Goal: Task Accomplishment & Management: Manage account settings

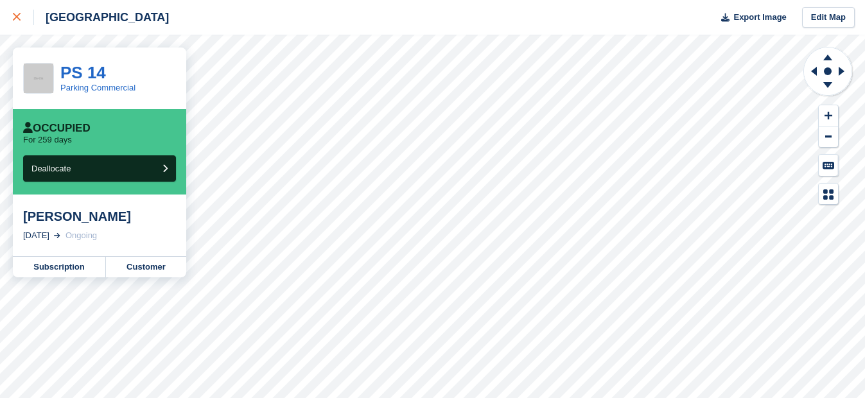
click at [16, 21] on div at bounding box center [23, 17] width 21 height 15
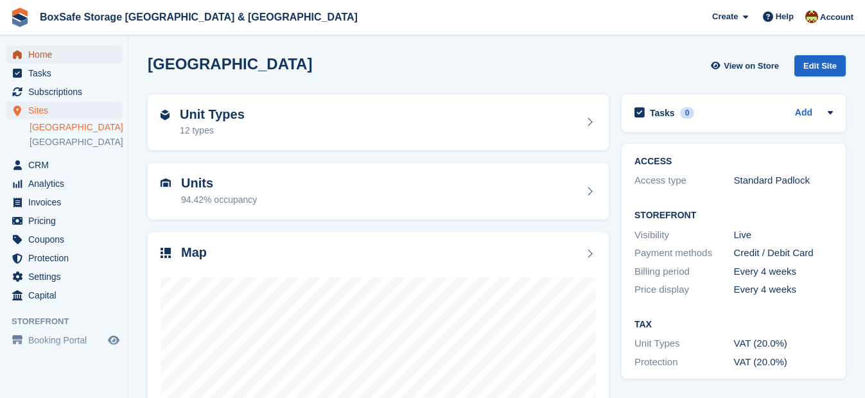
click at [56, 50] on span "Home" at bounding box center [66, 55] width 77 height 18
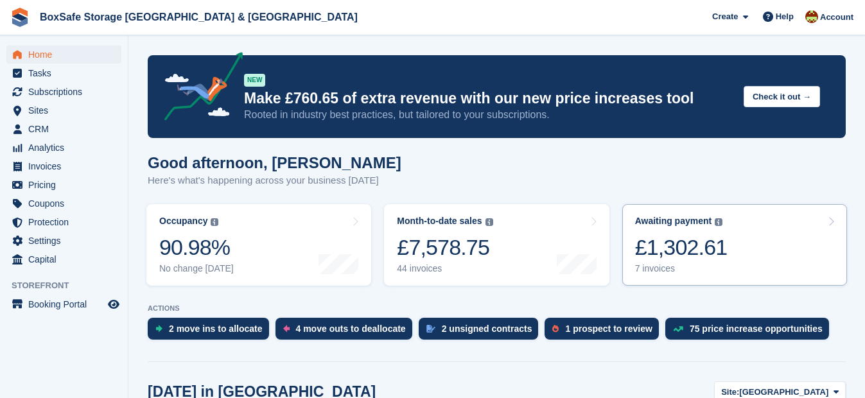
click at [658, 234] on div "£1,302.61" at bounding box center [681, 247] width 92 height 26
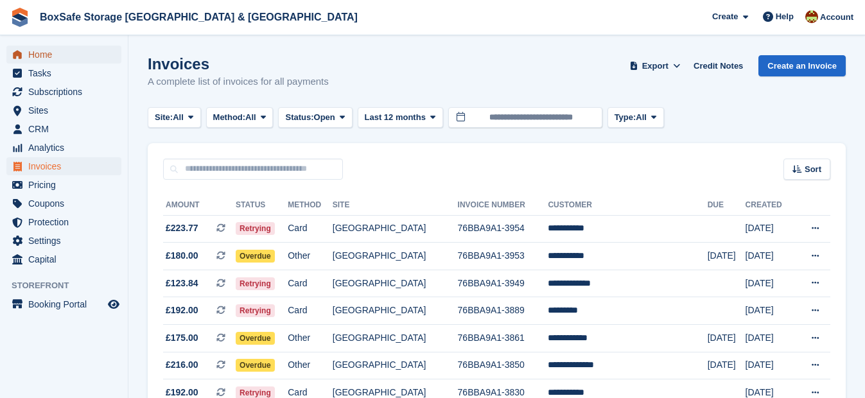
click at [73, 56] on span "Home" at bounding box center [66, 55] width 77 height 18
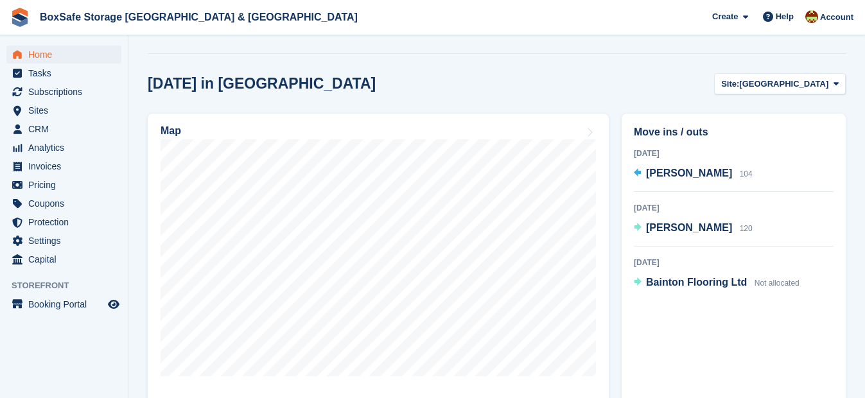
scroll to position [313, 0]
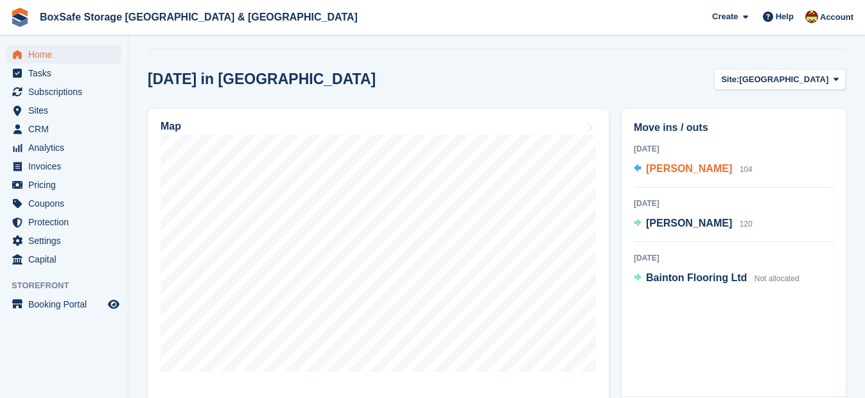
click at [683, 171] on span "Ross Nicholls" at bounding box center [689, 168] width 86 height 11
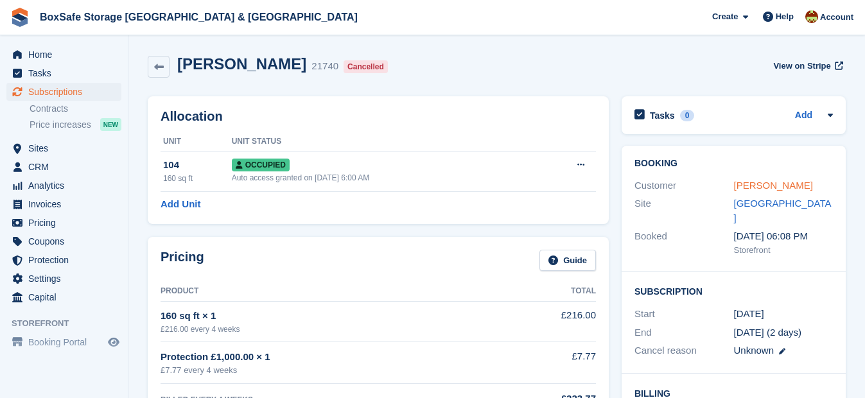
click at [738, 184] on link "[PERSON_NAME]" at bounding box center [773, 185] width 79 height 11
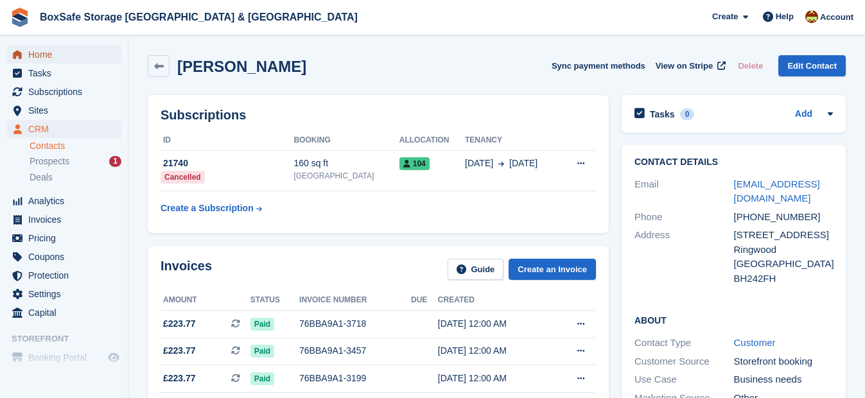
click at [59, 56] on span "Home" at bounding box center [66, 55] width 77 height 18
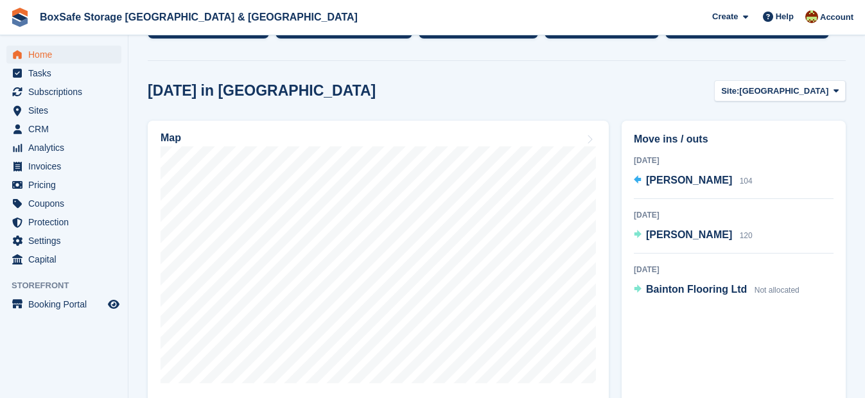
scroll to position [334, 0]
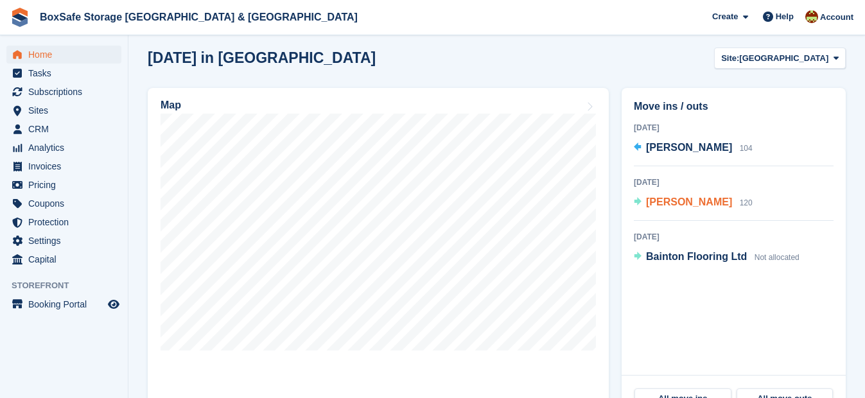
click at [677, 205] on span "[PERSON_NAME]" at bounding box center [689, 201] width 86 height 11
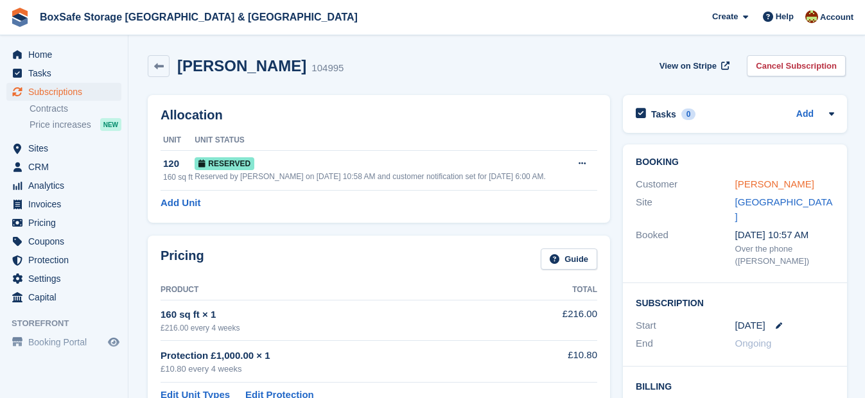
click at [775, 185] on link "Neil Grainger" at bounding box center [774, 183] width 79 height 11
click at [46, 56] on span "Home" at bounding box center [66, 55] width 77 height 18
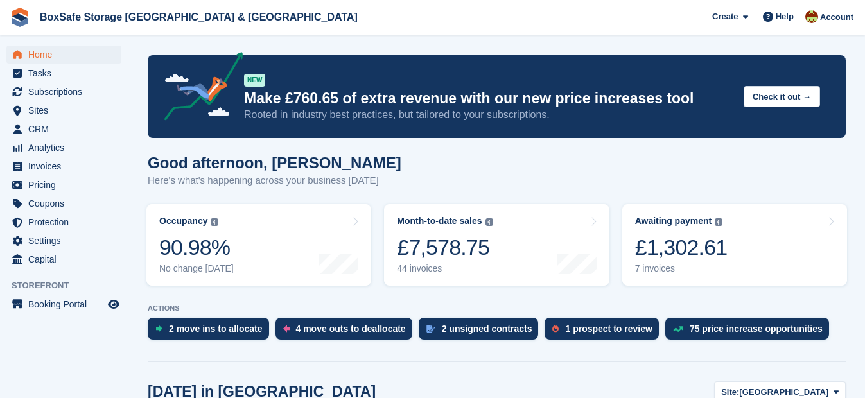
scroll to position [402, 0]
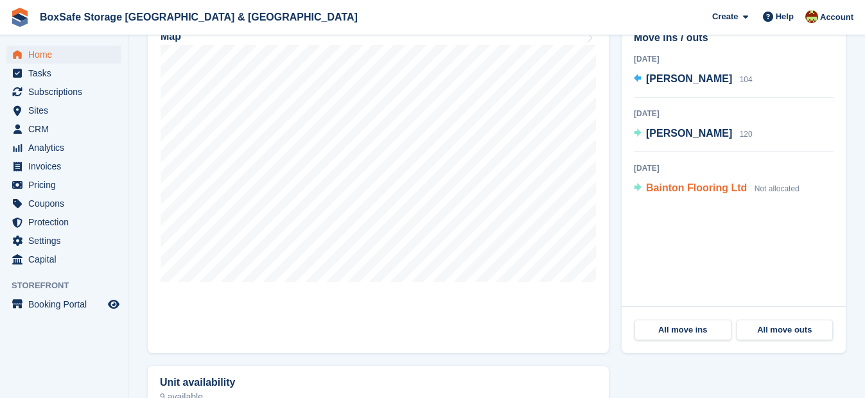
click at [704, 190] on span "Bainton Flooring Ltd" at bounding box center [696, 187] width 101 height 11
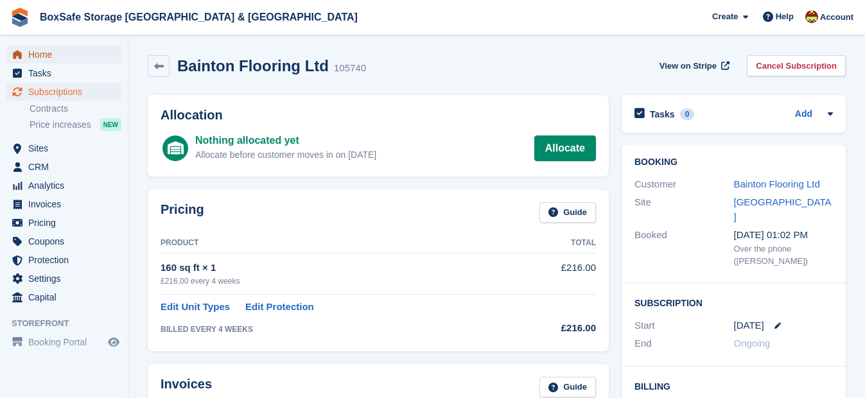
click at [40, 58] on span "Home" at bounding box center [66, 55] width 77 height 18
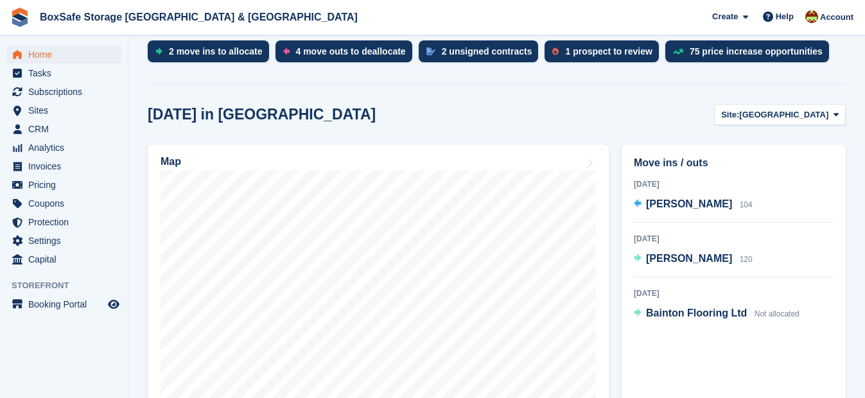
scroll to position [230, 0]
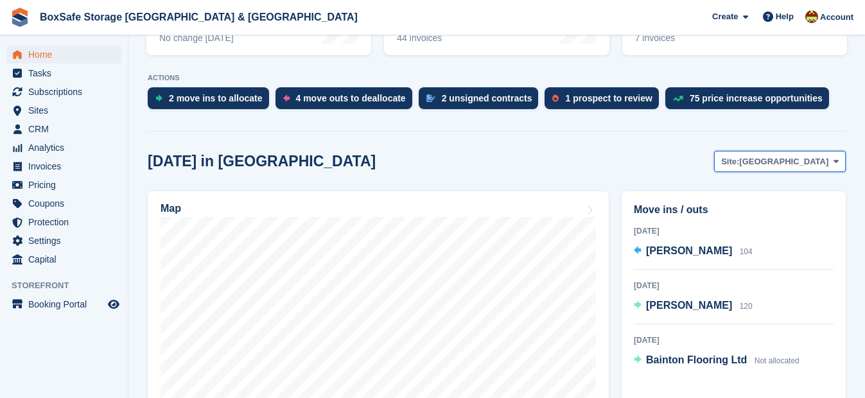
click at [816, 161] on span "[GEOGRAPHIC_DATA]" at bounding box center [783, 161] width 89 height 13
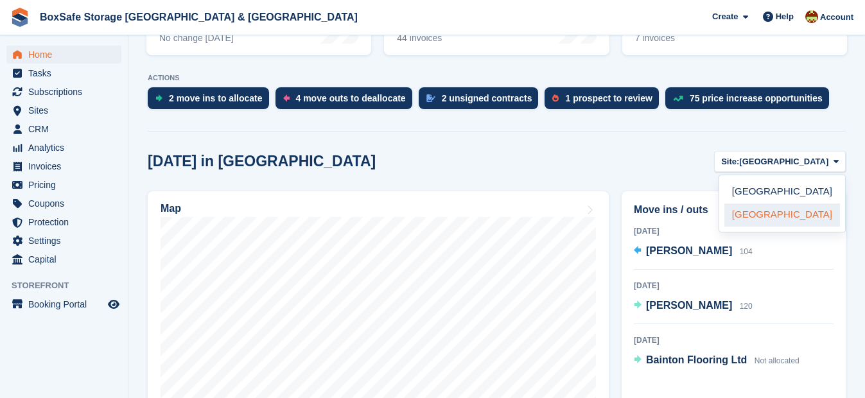
click at [791, 211] on link "[GEOGRAPHIC_DATA]" at bounding box center [782, 214] width 116 height 23
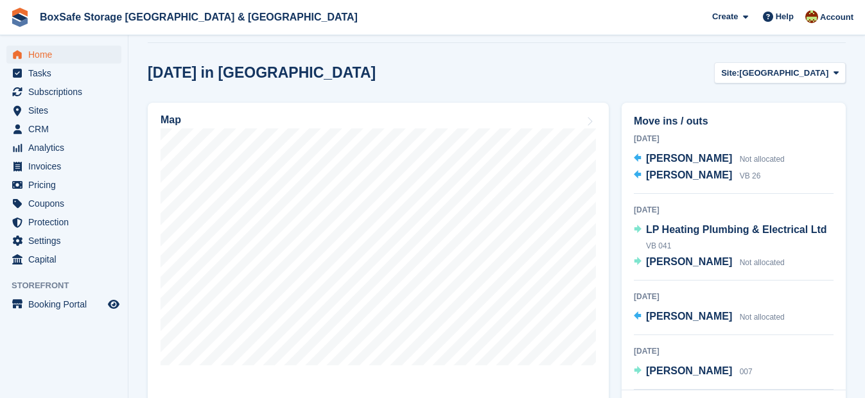
scroll to position [0, 0]
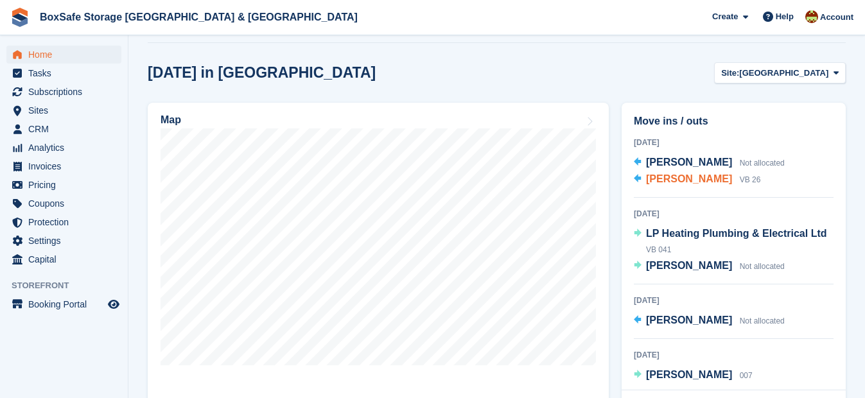
click at [672, 181] on span "[PERSON_NAME]" at bounding box center [689, 178] width 86 height 11
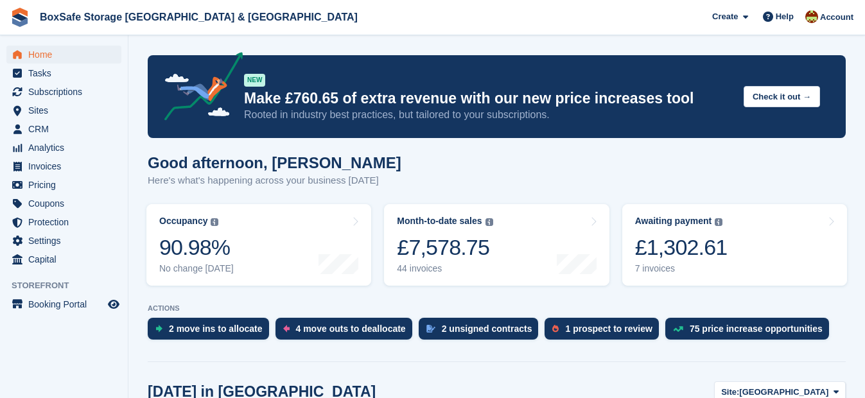
scroll to position [13, 0]
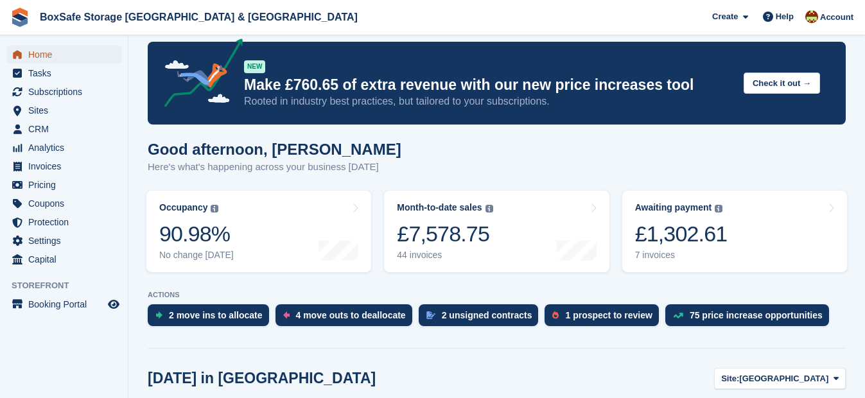
click at [51, 54] on span "Home" at bounding box center [66, 55] width 77 height 18
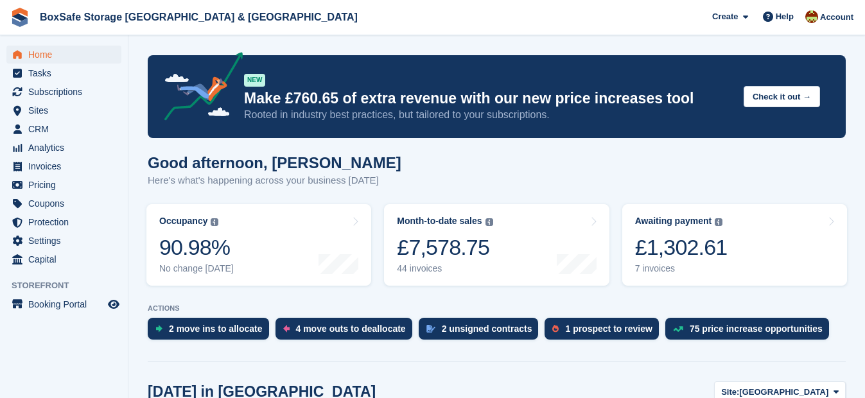
scroll to position [219, 0]
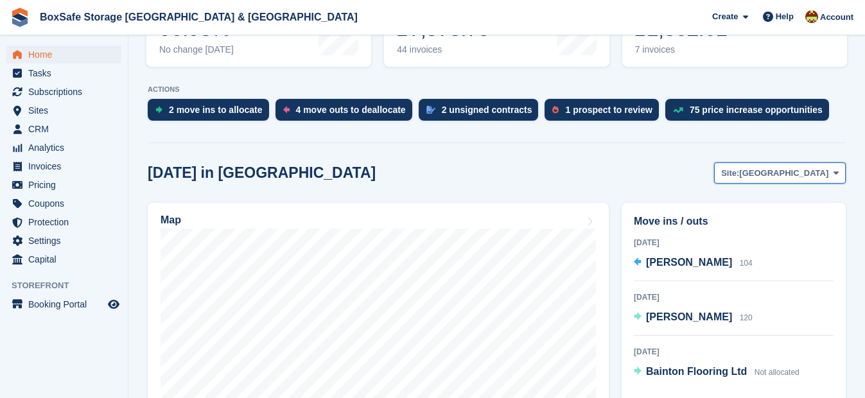
click at [796, 184] on button "Site: Christchurch" at bounding box center [780, 172] width 132 height 21
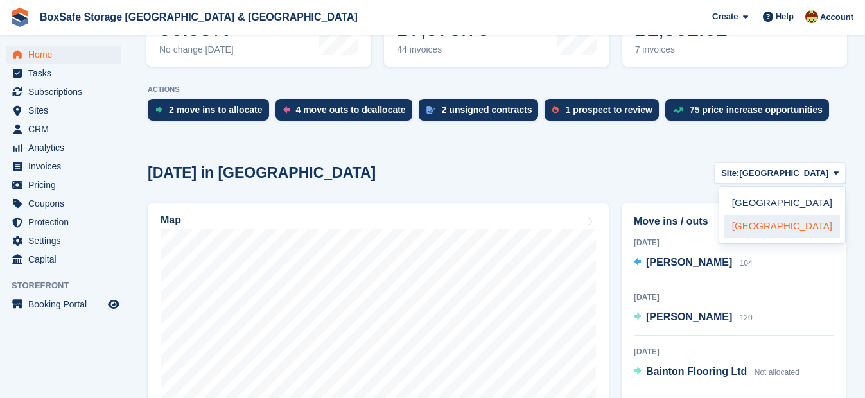
click at [769, 227] on link "[GEOGRAPHIC_DATA]" at bounding box center [782, 226] width 116 height 23
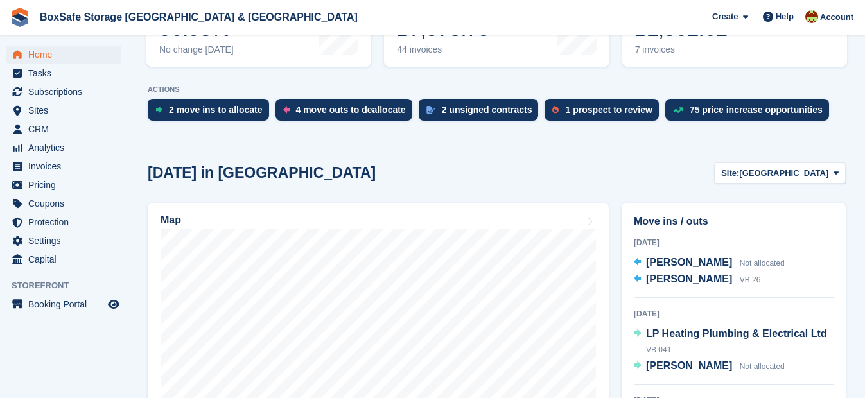
drag, startPoint x: 863, startPoint y: 205, endPoint x: 861, endPoint y: 232, distance: 26.4
click at [861, 232] on section "NEW Make £760.65 of extra revenue with our new price increases tool Rooted in i…" at bounding box center [496, 333] width 736 height 1105
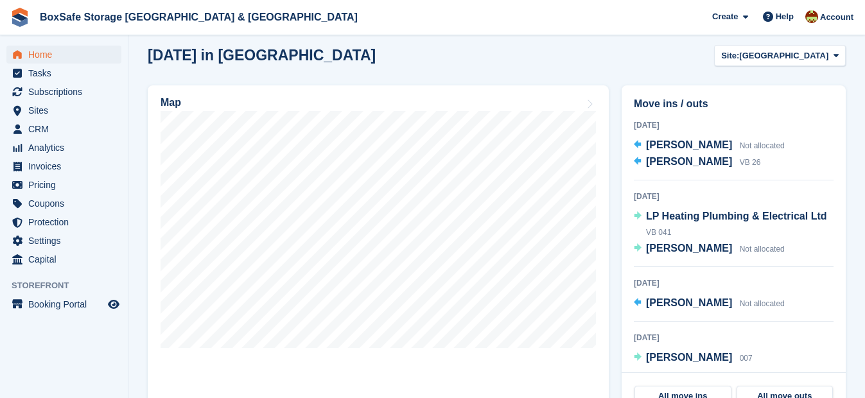
scroll to position [354, 0]
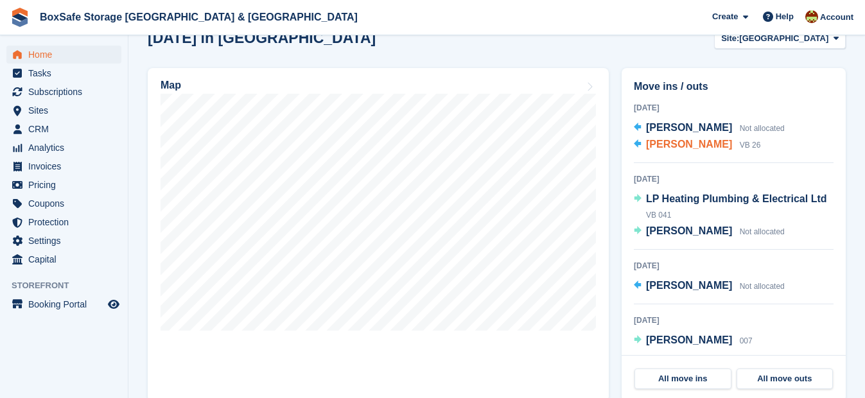
click at [670, 148] on span "[PERSON_NAME]" at bounding box center [689, 144] width 86 height 11
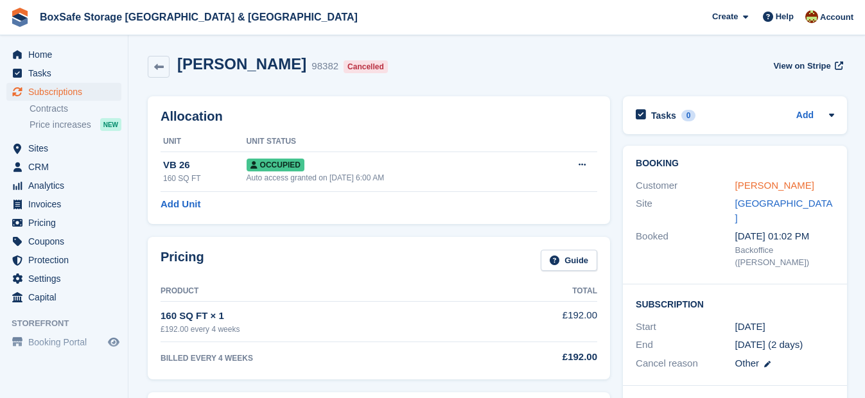
click at [756, 186] on link "Graham Stone" at bounding box center [774, 185] width 79 height 11
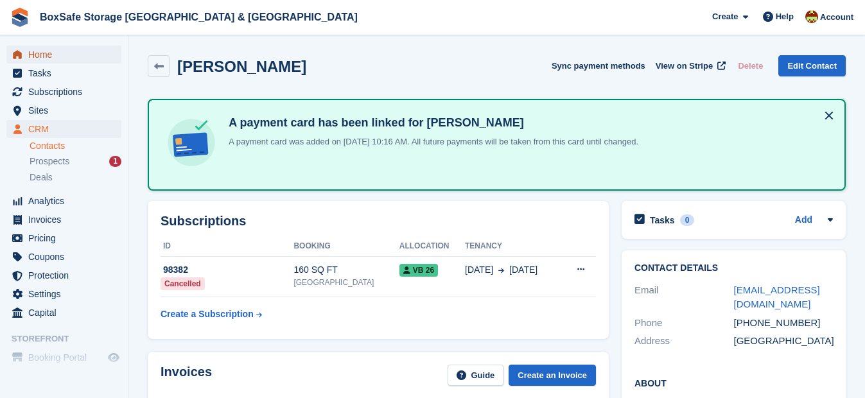
click at [33, 53] on span "Home" at bounding box center [66, 55] width 77 height 18
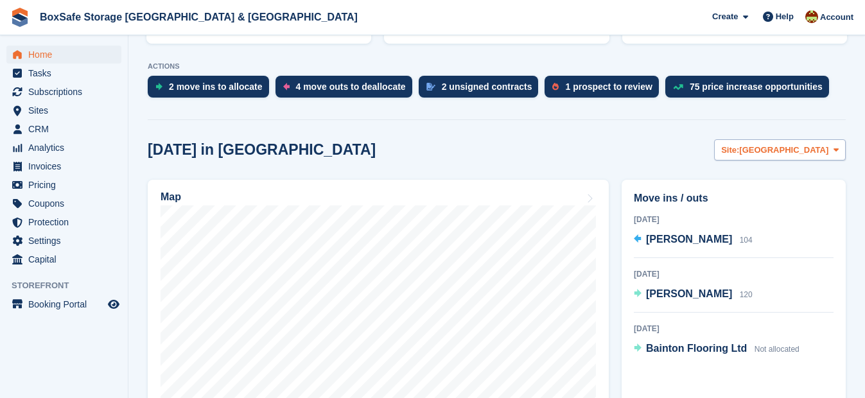
scroll to position [242, 0]
click at [806, 153] on span "[GEOGRAPHIC_DATA]" at bounding box center [783, 150] width 89 height 13
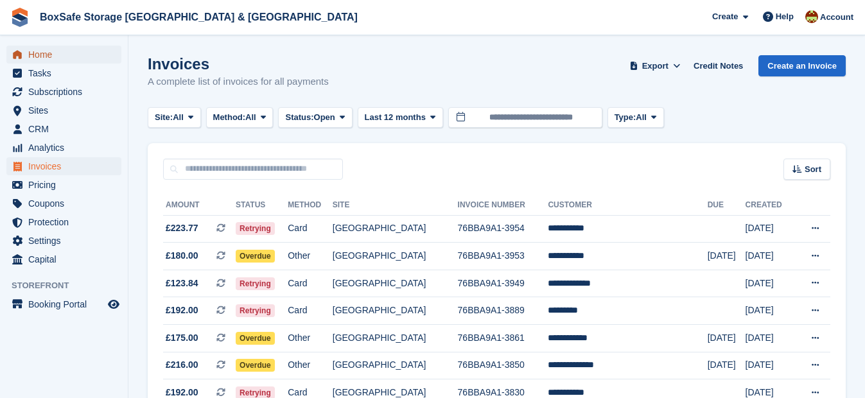
drag, startPoint x: 83, startPoint y: 59, endPoint x: 93, endPoint y: 49, distance: 14.1
click at [93, 49] on span "Home" at bounding box center [66, 55] width 77 height 18
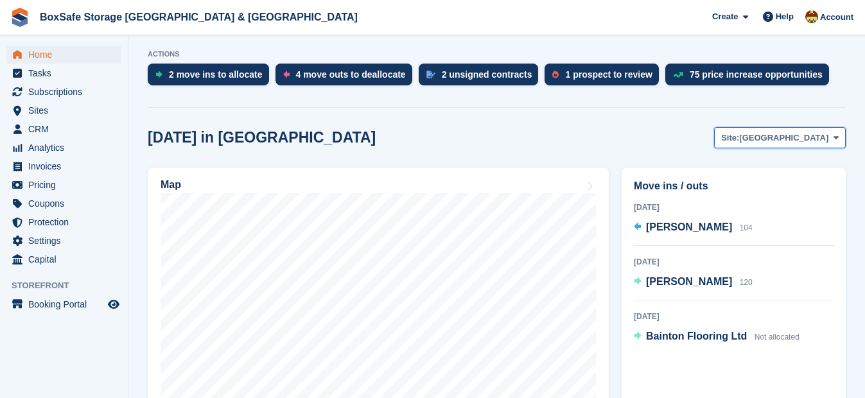
click at [781, 145] on button "Site: Christchurch" at bounding box center [780, 137] width 132 height 21
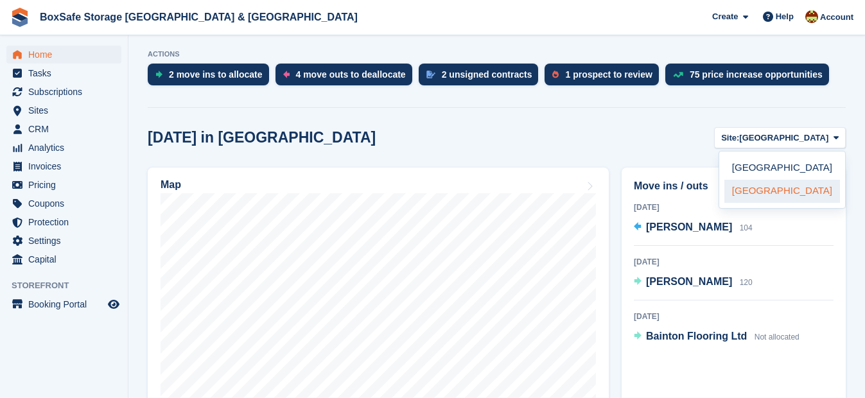
click at [772, 187] on link "[GEOGRAPHIC_DATA]" at bounding box center [782, 191] width 116 height 23
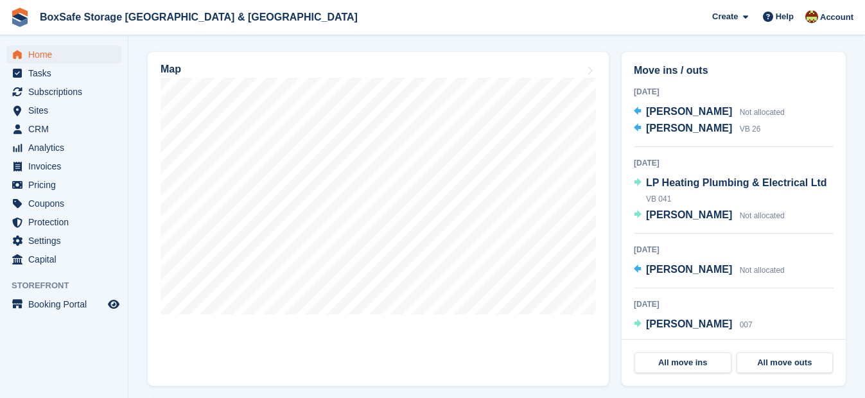
scroll to position [401, 0]
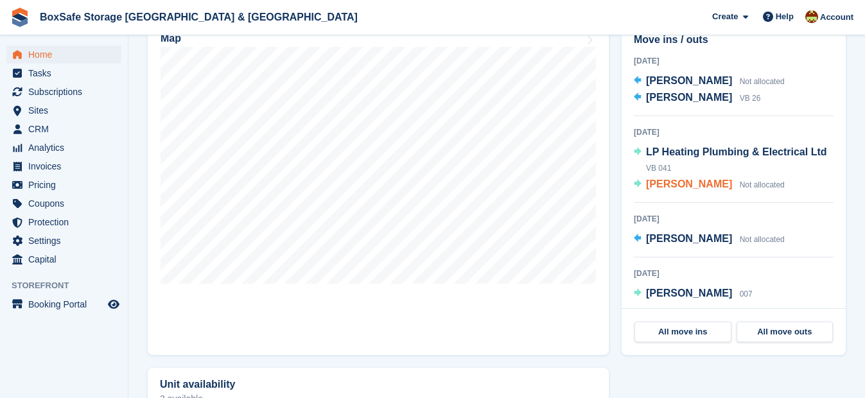
click at [684, 184] on span "Rob Shearing" at bounding box center [689, 183] width 86 height 11
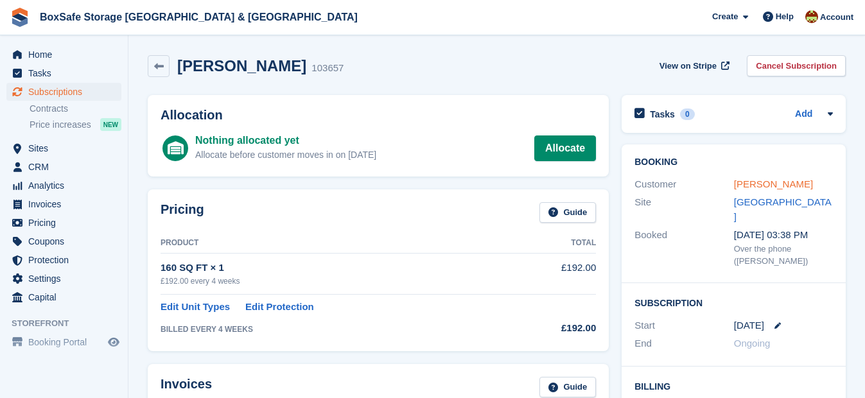
click at [761, 189] on link "Rob Shearing" at bounding box center [773, 183] width 79 height 11
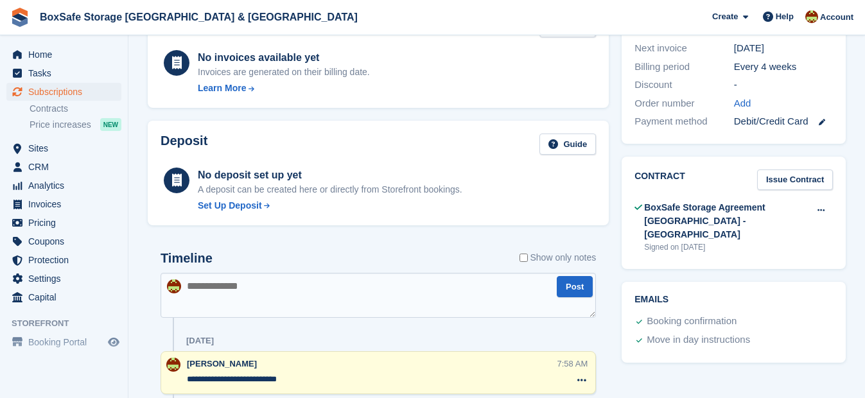
scroll to position [365, 0]
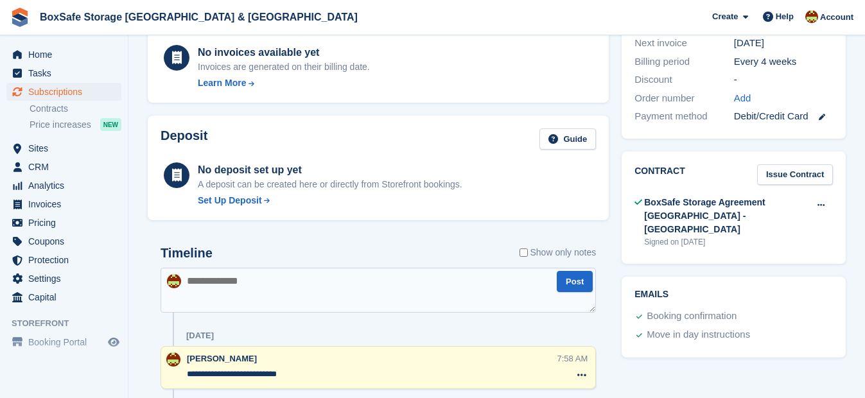
click at [367, 292] on textarea at bounding box center [377, 290] width 435 height 45
type textarea "**********"
click at [561, 275] on button "Post" at bounding box center [575, 281] width 36 height 21
click at [31, 58] on span "Home" at bounding box center [66, 55] width 77 height 18
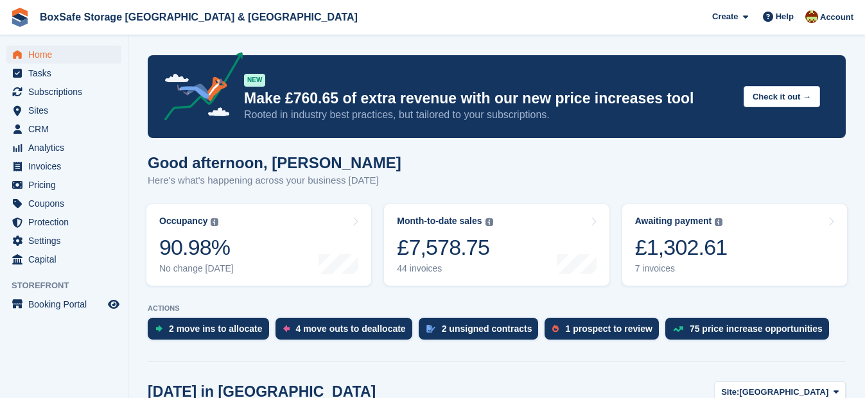
scroll to position [85, 0]
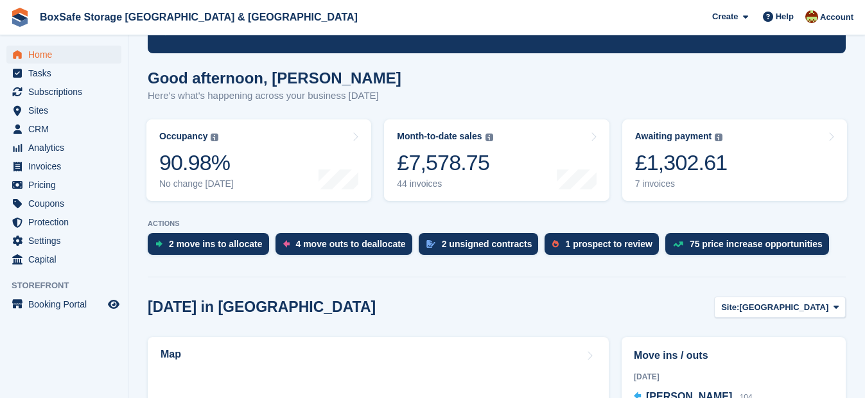
click at [788, 119] on link "Awaiting payment The total outstanding balance on all open invoices. £1,302.61 …" at bounding box center [734, 160] width 225 height 82
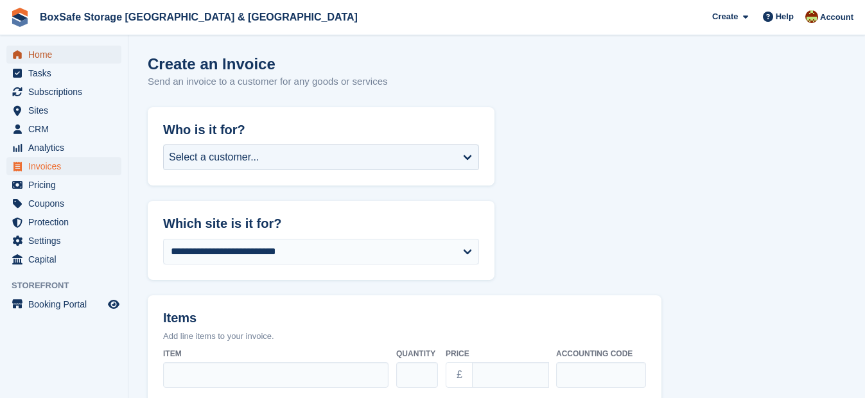
click at [49, 59] on span "Home" at bounding box center [66, 55] width 77 height 18
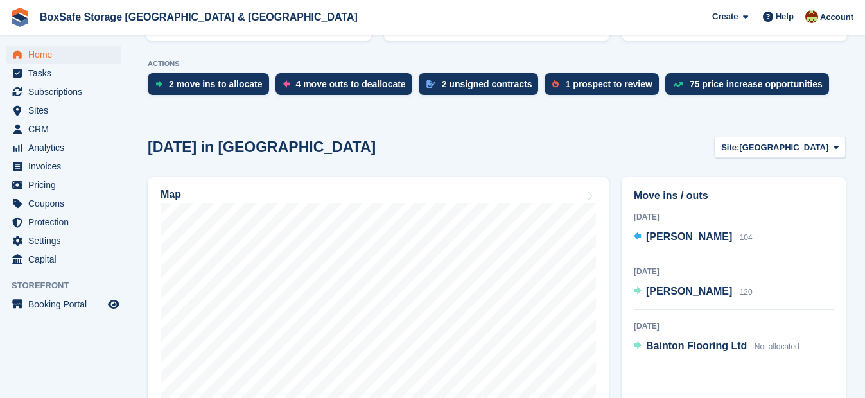
scroll to position [256, 0]
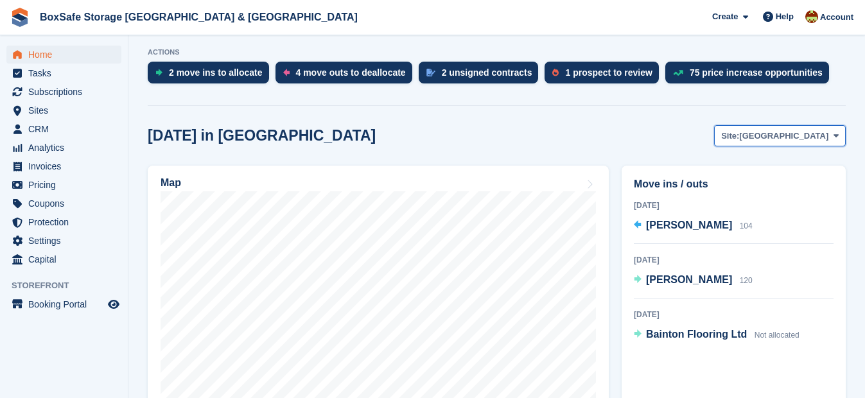
click at [786, 137] on span "[GEOGRAPHIC_DATA]" at bounding box center [783, 136] width 89 height 13
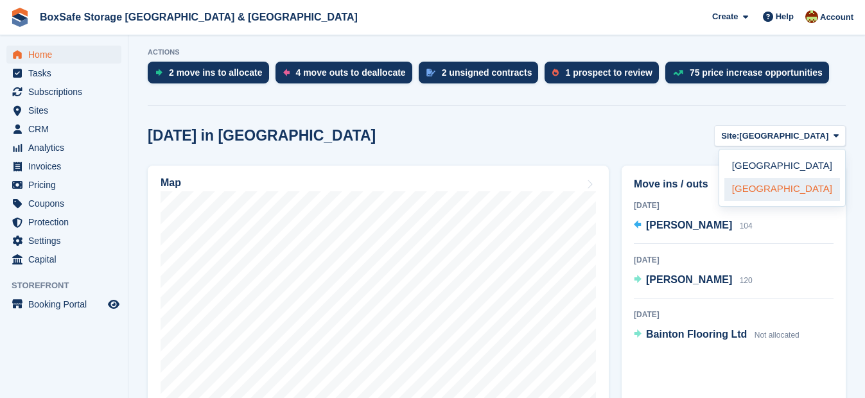
click at [751, 189] on link "[GEOGRAPHIC_DATA]" at bounding box center [782, 189] width 116 height 23
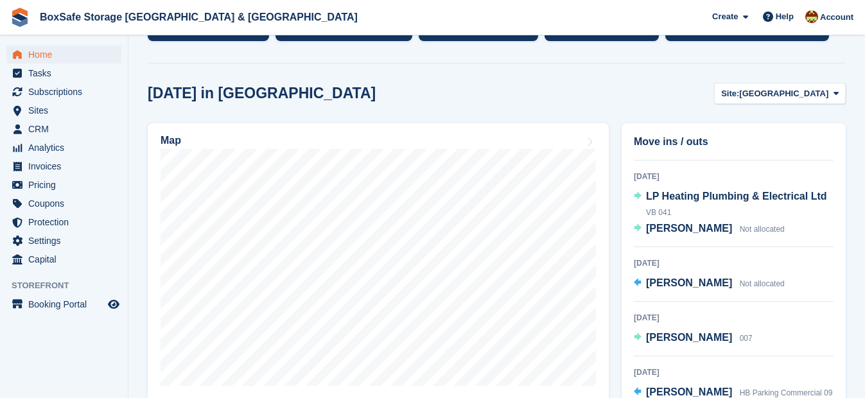
scroll to position [297, 0]
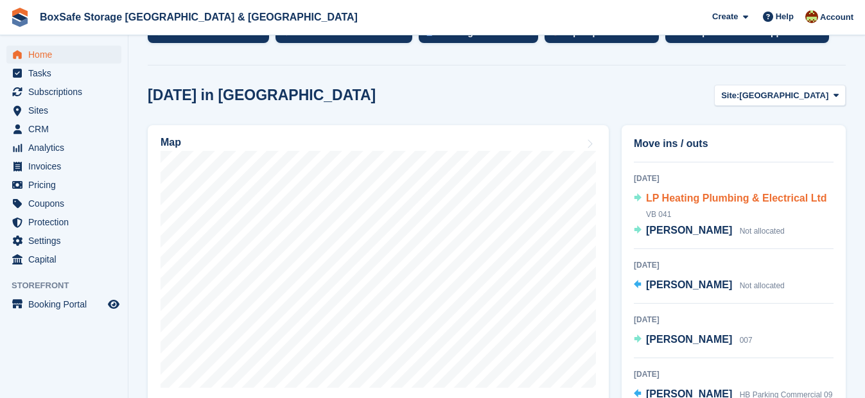
click at [723, 202] on span "LP Heating Plumbing & Electrical Ltd" at bounding box center [736, 198] width 181 height 11
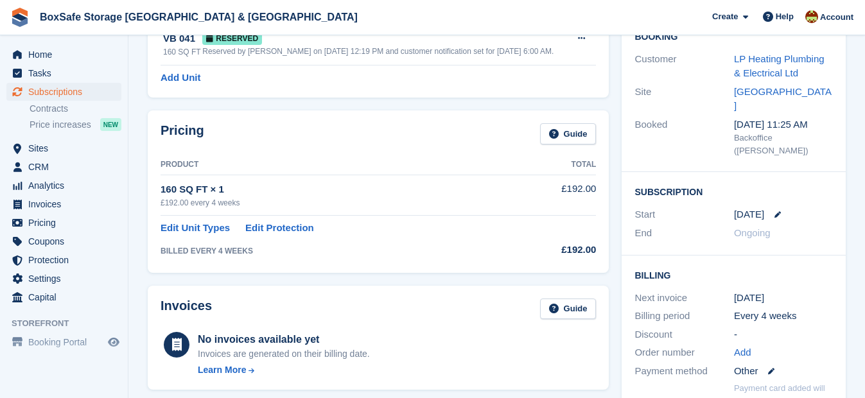
scroll to position [78, 0]
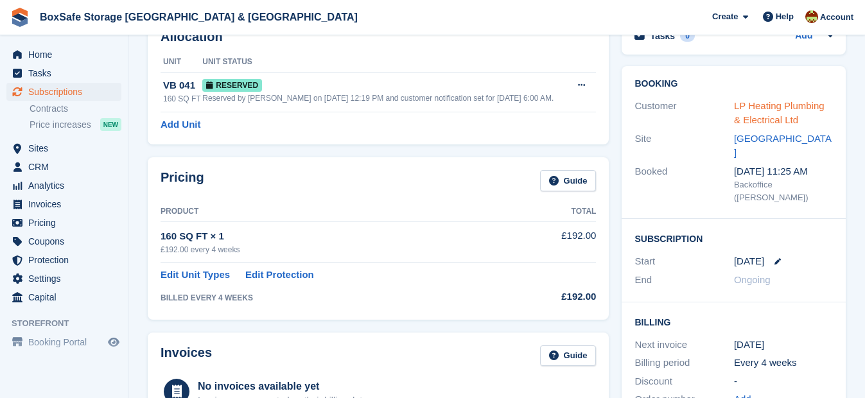
click at [750, 104] on link "LP Heating Plumbing & Electrical Ltd" at bounding box center [779, 113] width 91 height 26
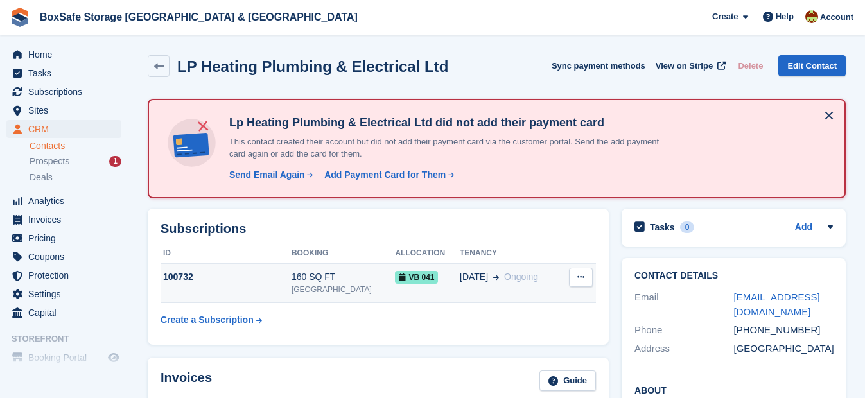
click at [262, 278] on div "100732" at bounding box center [225, 276] width 131 height 13
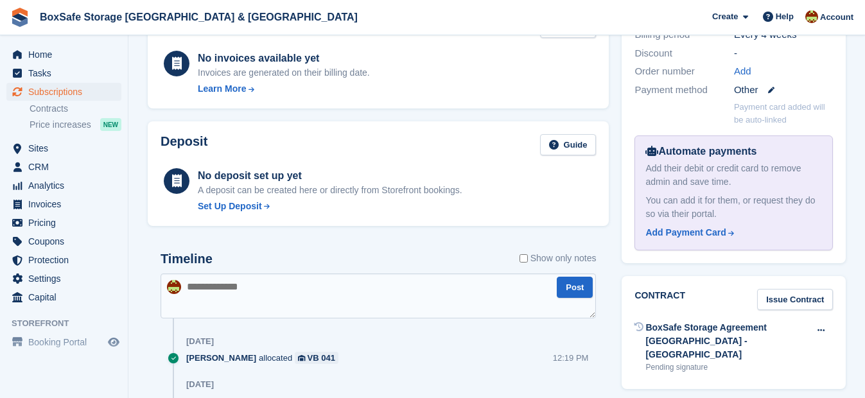
scroll to position [464, 0]
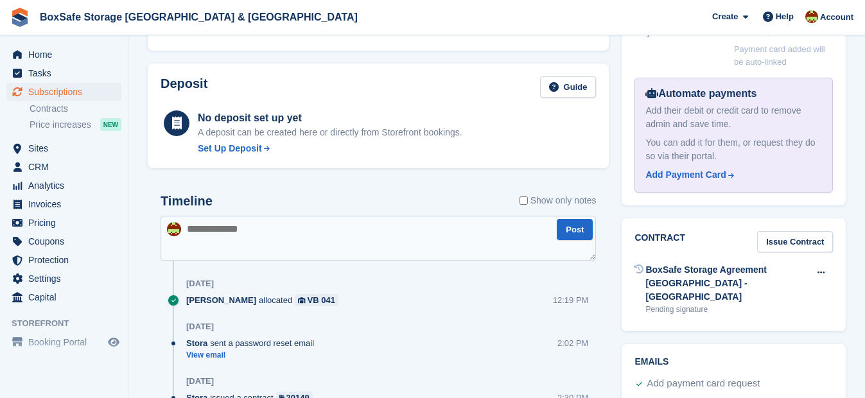
click at [291, 236] on textarea at bounding box center [377, 238] width 435 height 45
type textarea "**********"
click at [577, 225] on button "Post" at bounding box center [575, 229] width 36 height 21
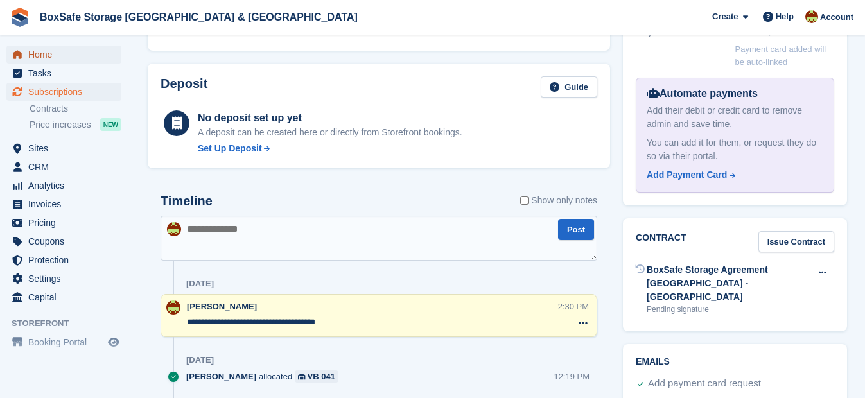
click at [46, 57] on span "Home" at bounding box center [66, 55] width 77 height 18
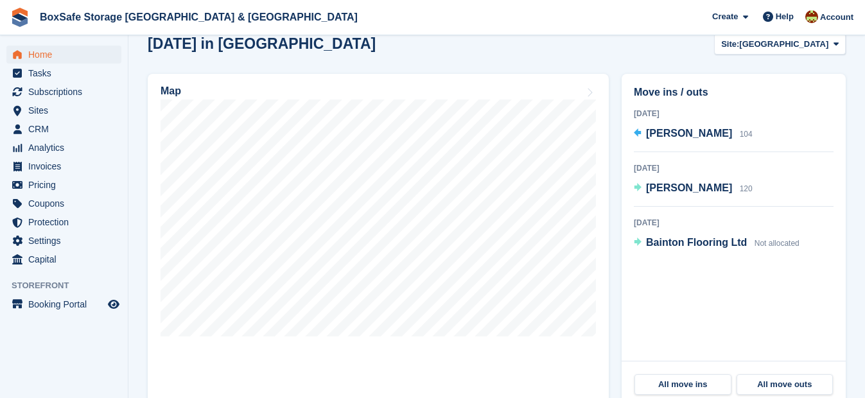
scroll to position [397, 0]
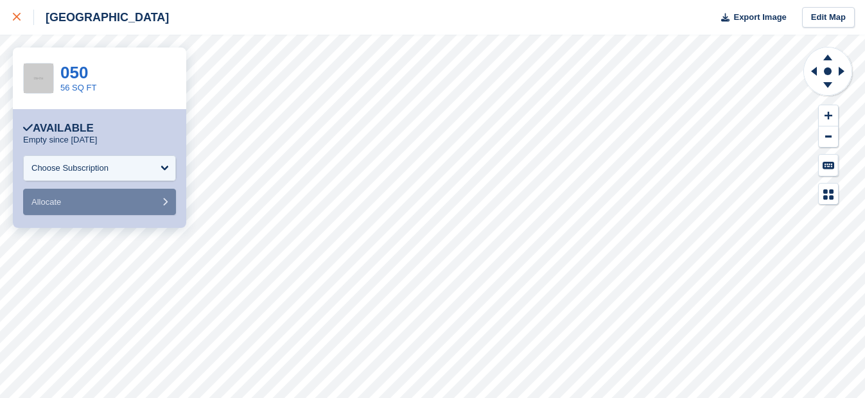
click at [16, 12] on div at bounding box center [23, 17] width 21 height 15
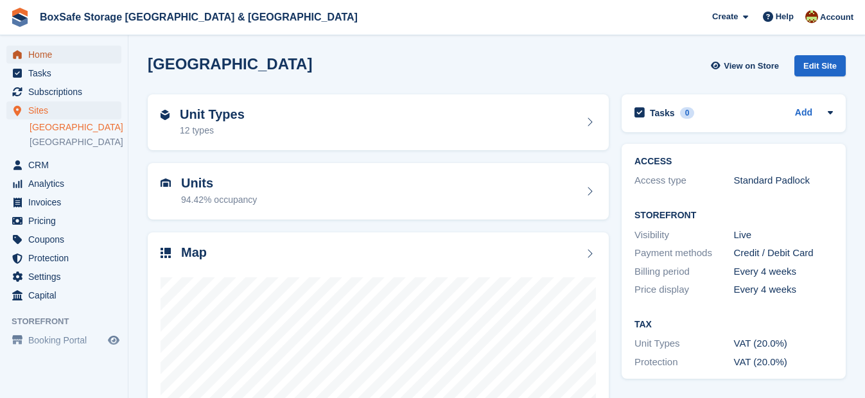
click at [62, 56] on span "Home" at bounding box center [66, 55] width 77 height 18
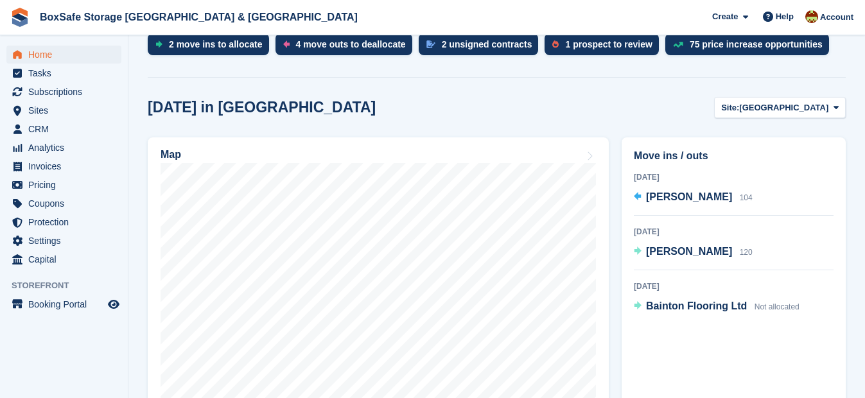
scroll to position [277, 0]
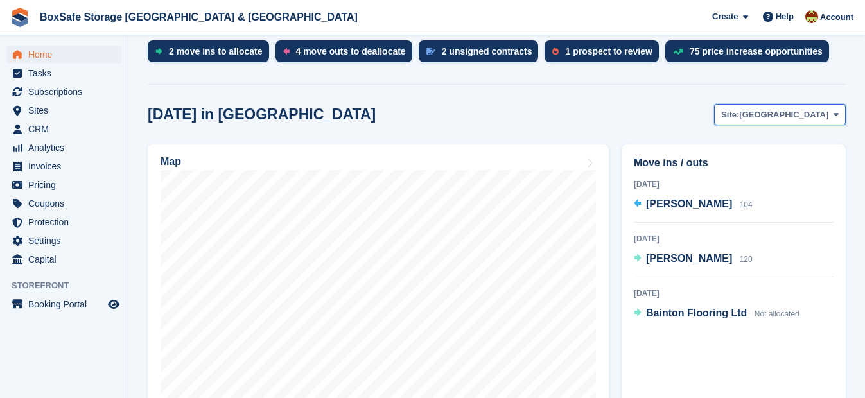
click at [806, 118] on span "[GEOGRAPHIC_DATA]" at bounding box center [783, 114] width 89 height 13
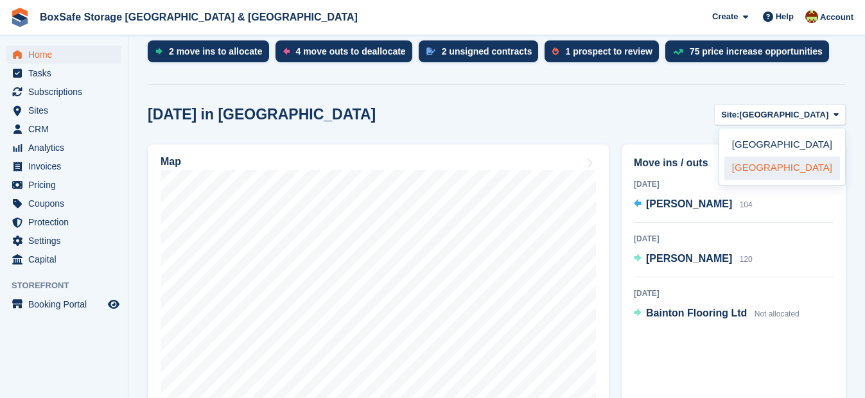
click at [781, 169] on link "[GEOGRAPHIC_DATA]" at bounding box center [782, 168] width 116 height 23
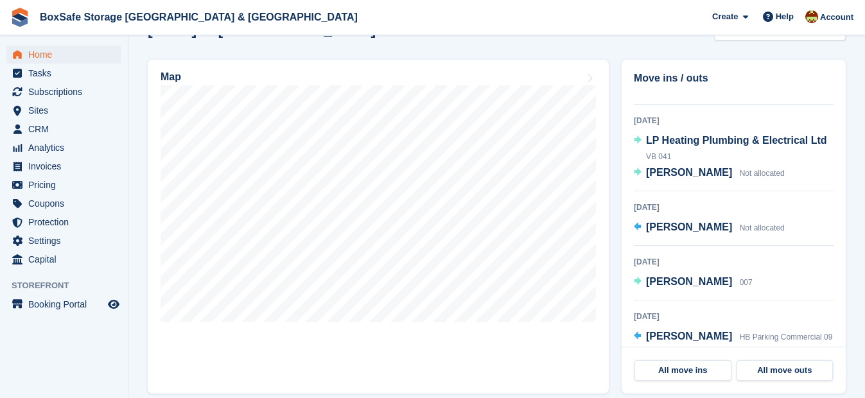
scroll to position [58, 0]
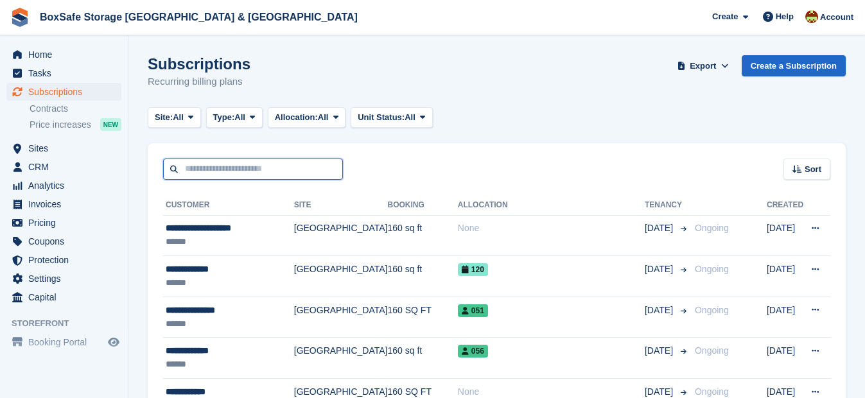
click at [206, 168] on input "text" at bounding box center [253, 169] width 180 height 21
type input "**********"
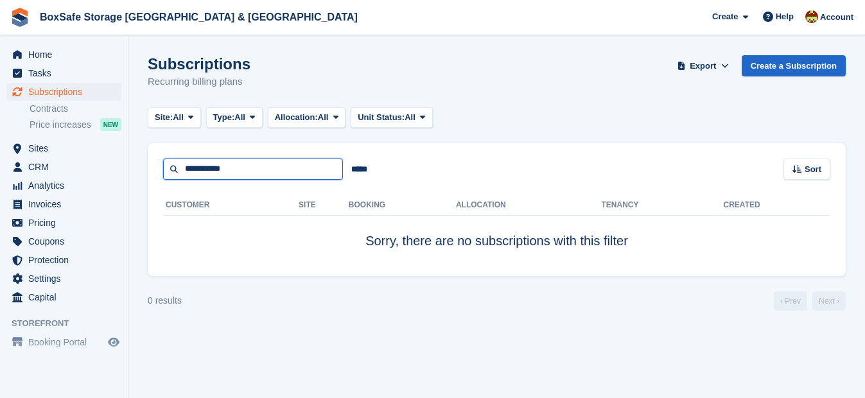
drag, startPoint x: 268, startPoint y: 172, endPoint x: 123, endPoint y: 174, distance: 145.1
click at [123, 174] on div "Home Tasks Subscriptions Subscriptions Subscriptions Contracts Price increases …" at bounding box center [432, 199] width 865 height 398
click at [55, 56] on span "Home" at bounding box center [66, 55] width 77 height 18
